Goal: Information Seeking & Learning: Check status

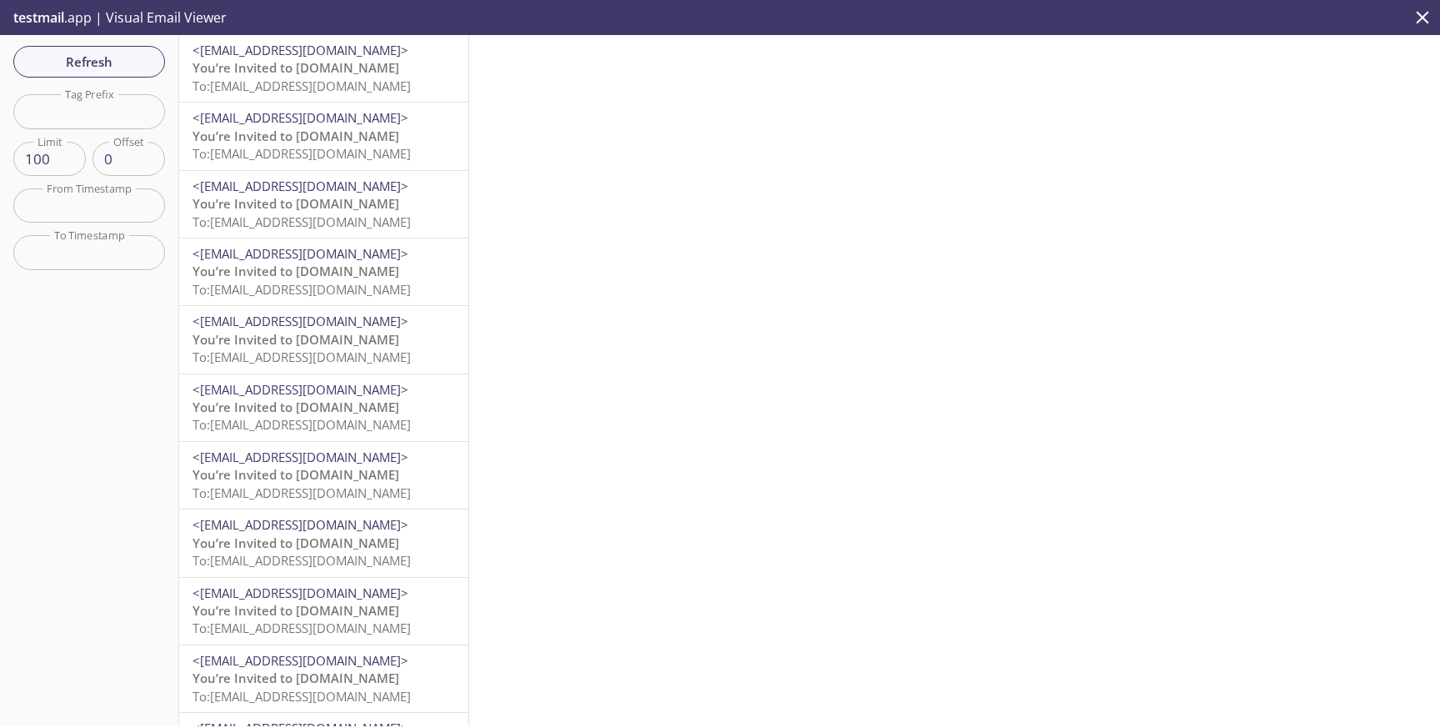
click at [346, 55] on span "<[EMAIL_ADDRESS][DOMAIN_NAME]>" at bounding box center [324, 51] width 263 height 18
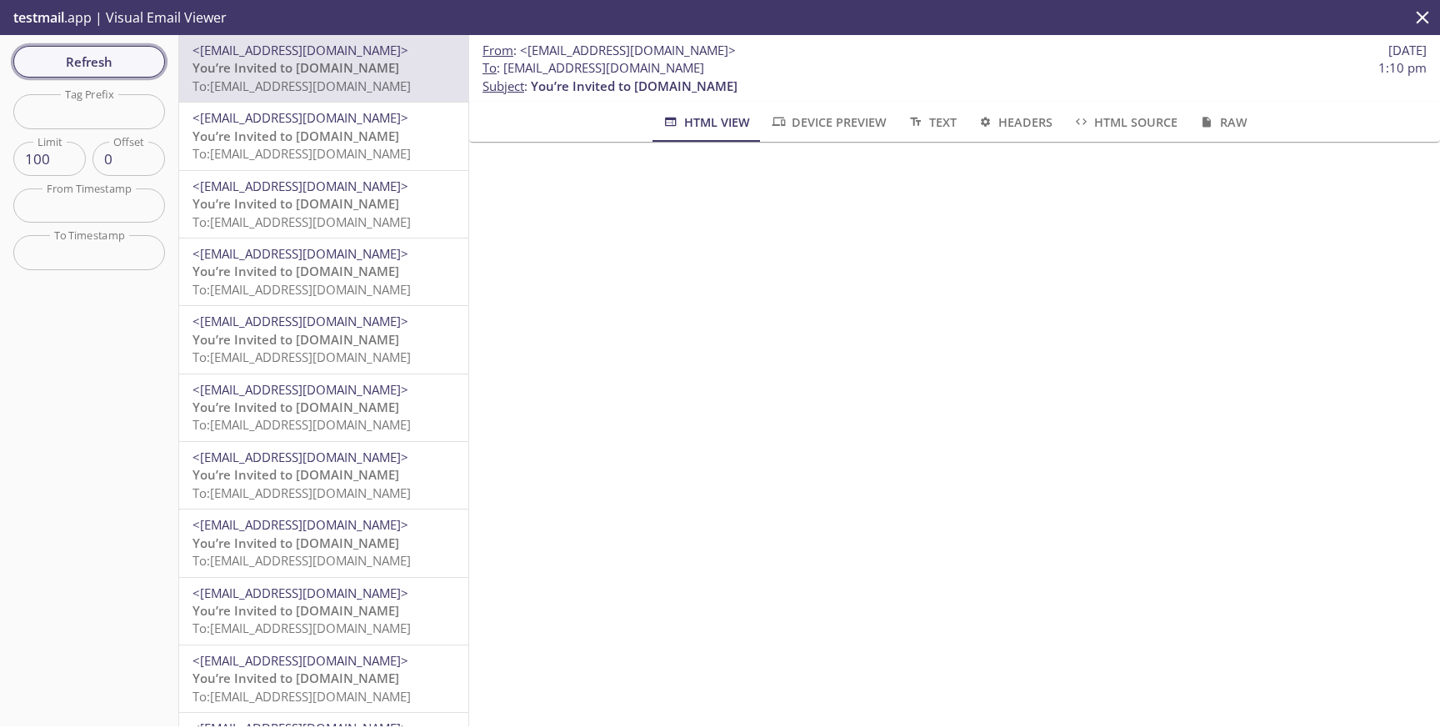
click at [132, 58] on span "Refresh" at bounding box center [89, 62] width 125 height 22
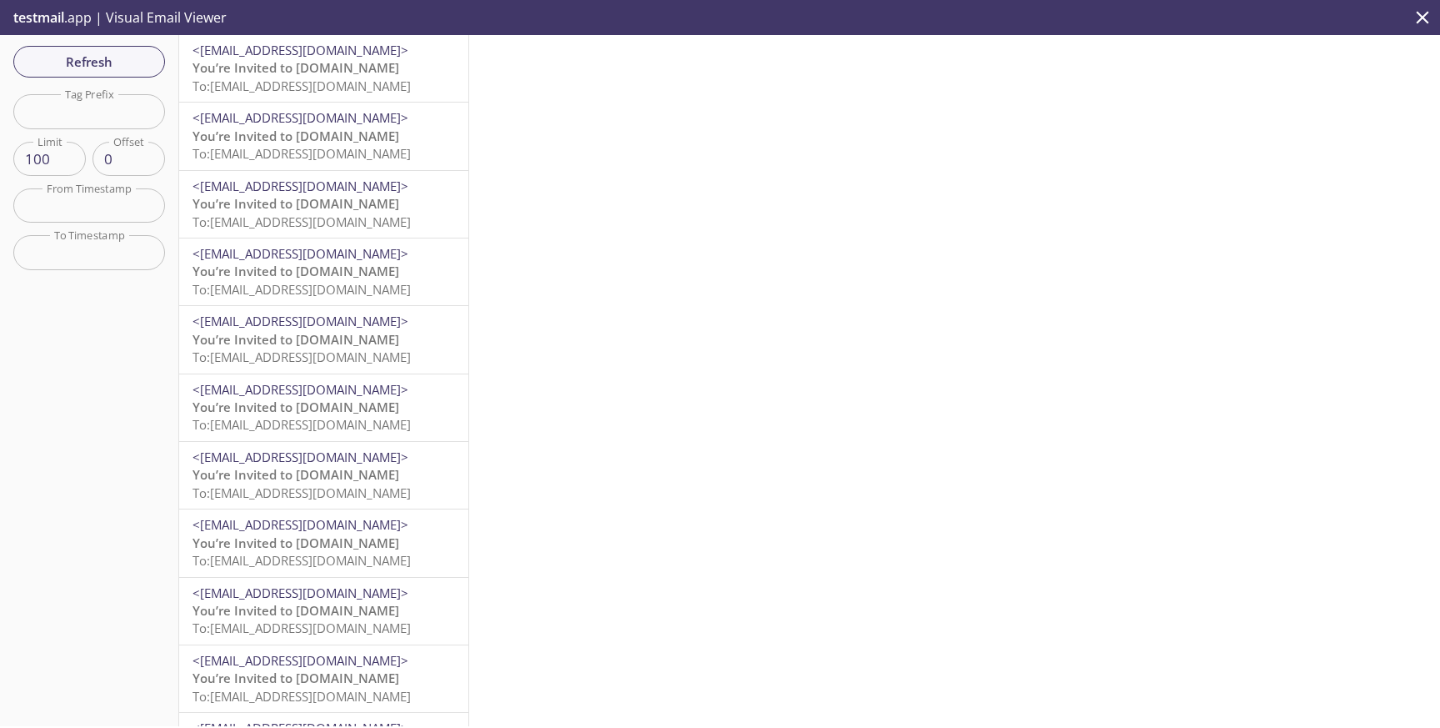
click at [380, 74] on p "You’re Invited to [DOMAIN_NAME] To: [EMAIL_ADDRESS][DOMAIN_NAME]" at bounding box center [324, 77] width 263 height 36
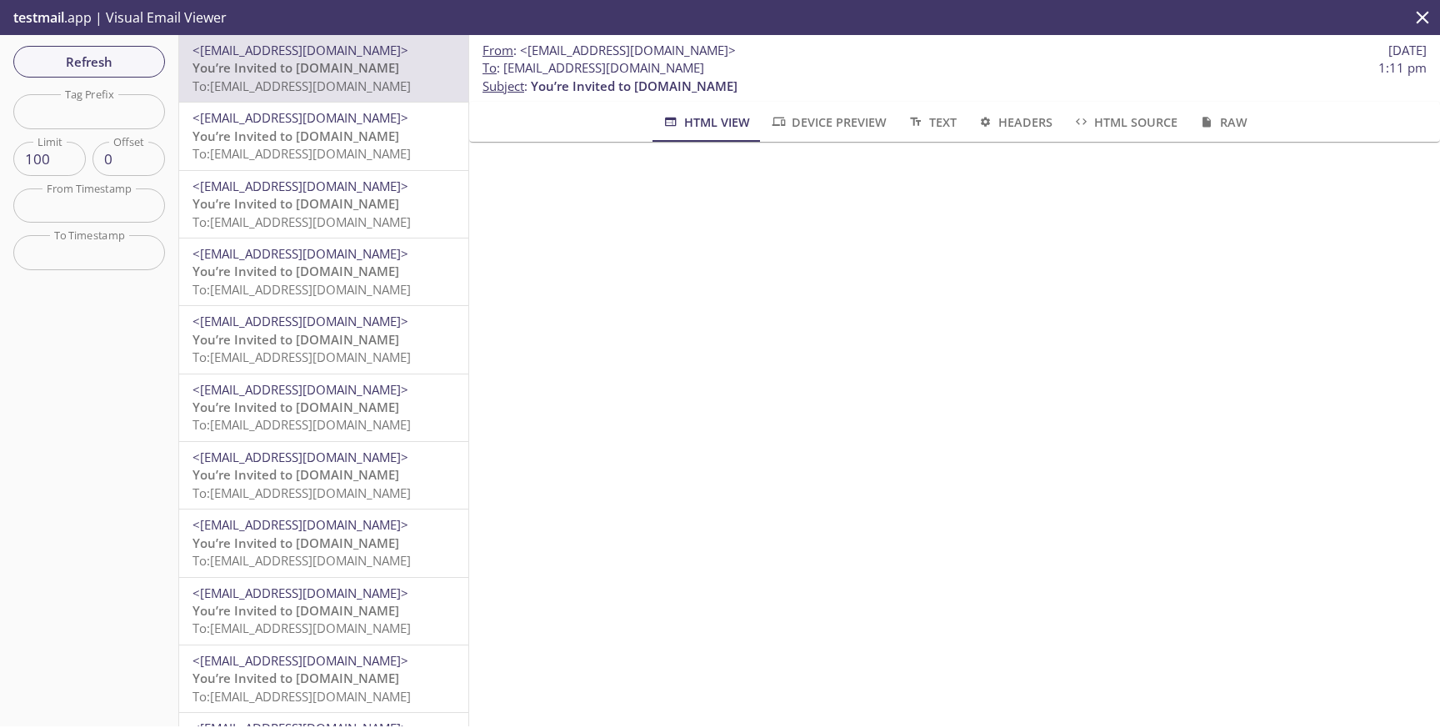
drag, startPoint x: 718, startPoint y: 69, endPoint x: 505, endPoint y: 62, distance: 213.5
click at [505, 62] on span "To : [EMAIL_ADDRESS][DOMAIN_NAME] 1:11 pm" at bounding box center [955, 68] width 944 height 18
copy span "[EMAIL_ADDRESS][DOMAIN_NAME]"
click at [142, 63] on span "Refresh" at bounding box center [89, 62] width 125 height 22
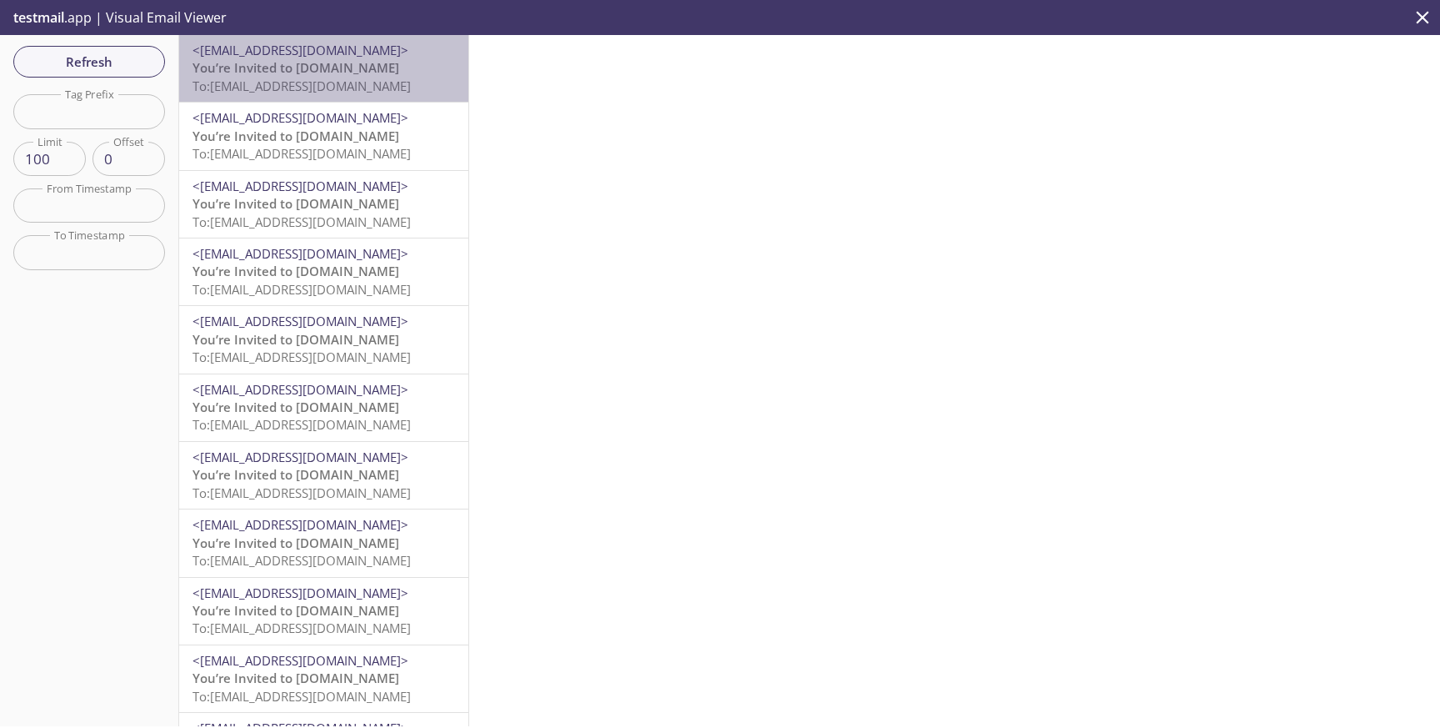
click at [369, 88] on span "To: [EMAIL_ADDRESS][DOMAIN_NAME]" at bounding box center [302, 86] width 218 height 17
